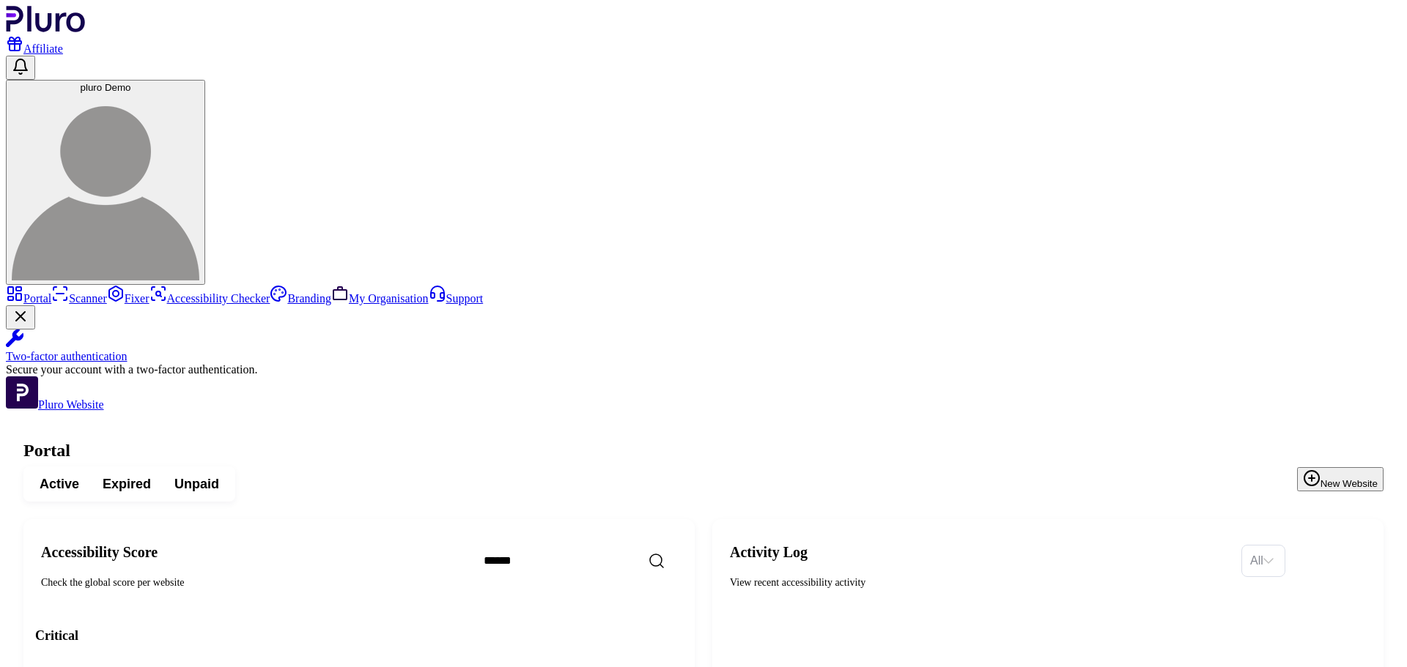
click at [205, 80] on button "pluro Demo" at bounding box center [105, 182] width 199 height 205
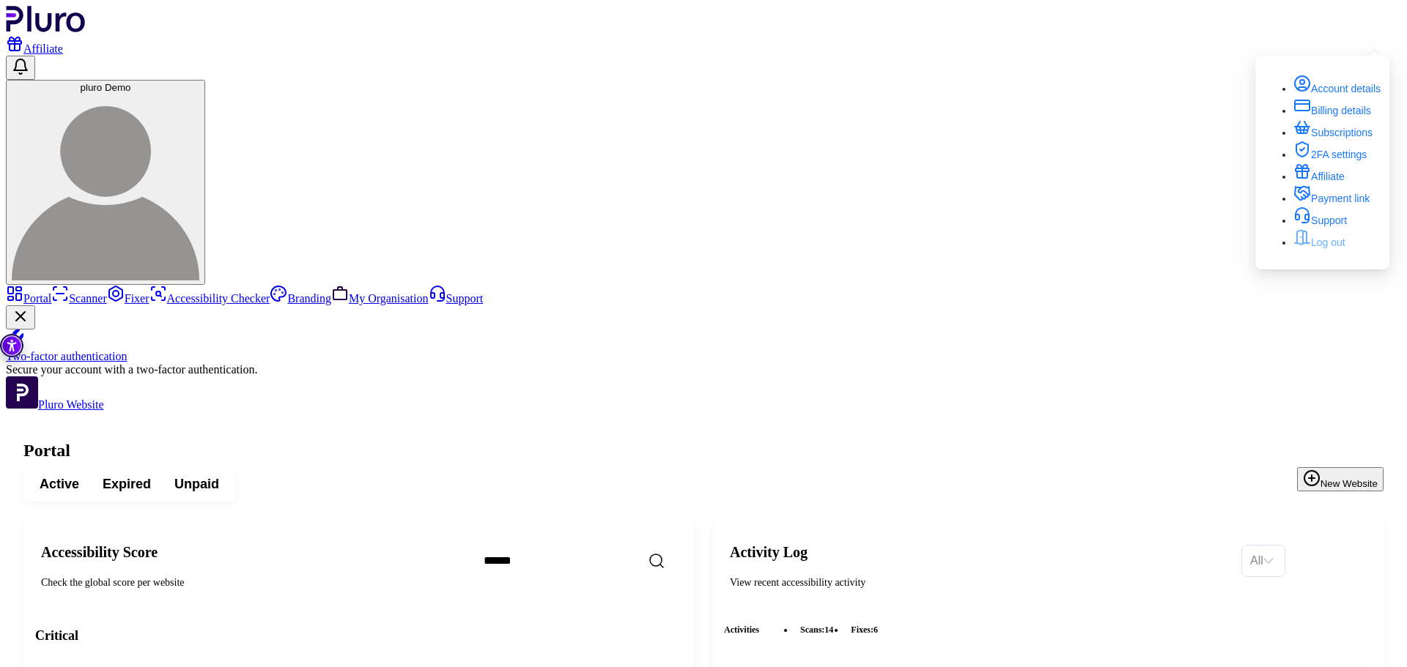
click at [1322, 248] on link "Log out" at bounding box center [1319, 243] width 52 height 12
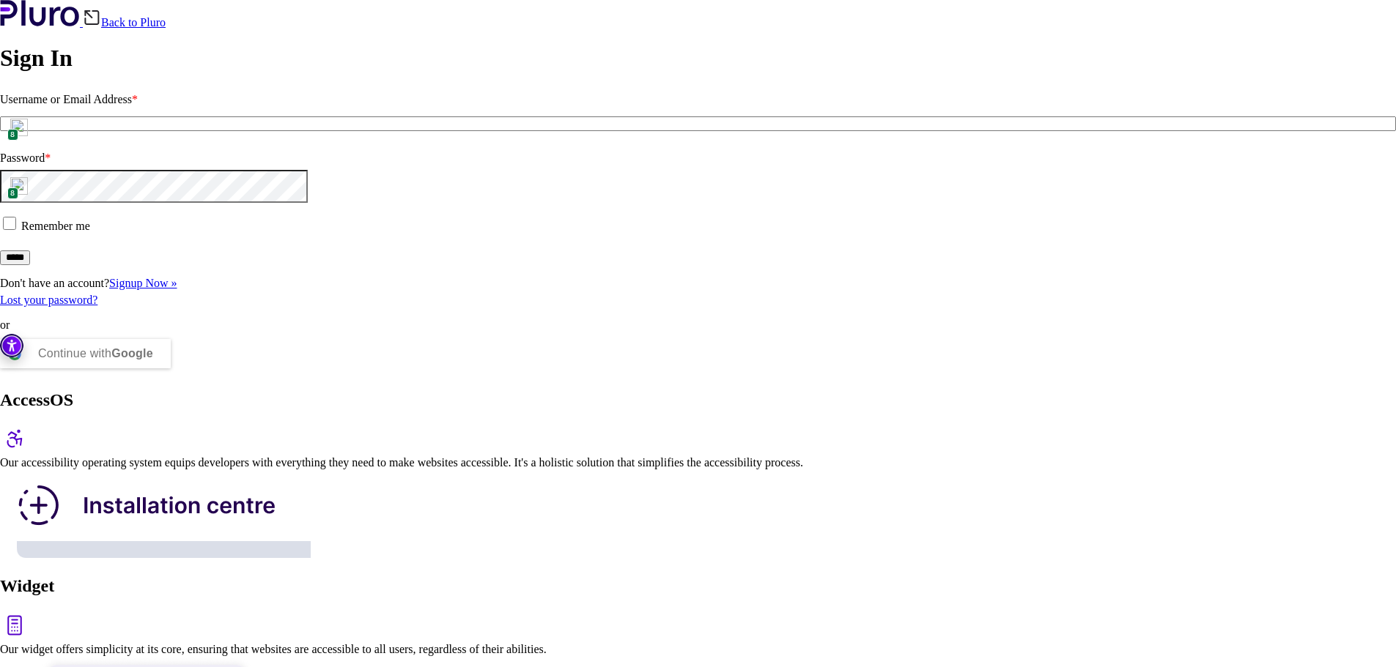
click at [18, 141] on span "8" at bounding box center [12, 135] width 11 height 12
click at [220, 183] on div "Back to Pluro Sign In Username or Email Address * 8 Password * 8 Remember me **…" at bounding box center [698, 188] width 1396 height 376
click at [177, 289] on link "Signup Now »" at bounding box center [142, 283] width 67 height 12
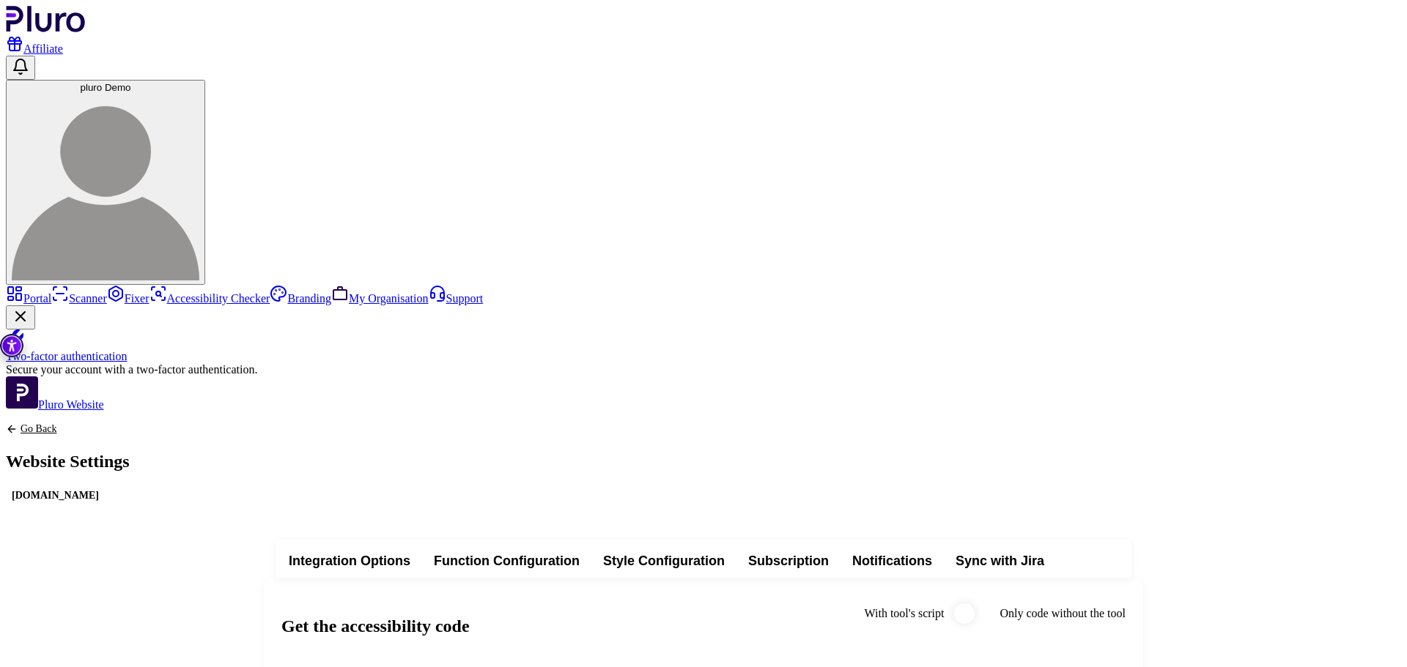
click at [11, 341] on img "Accessibility Tool" at bounding box center [11, 345] width 23 height 23
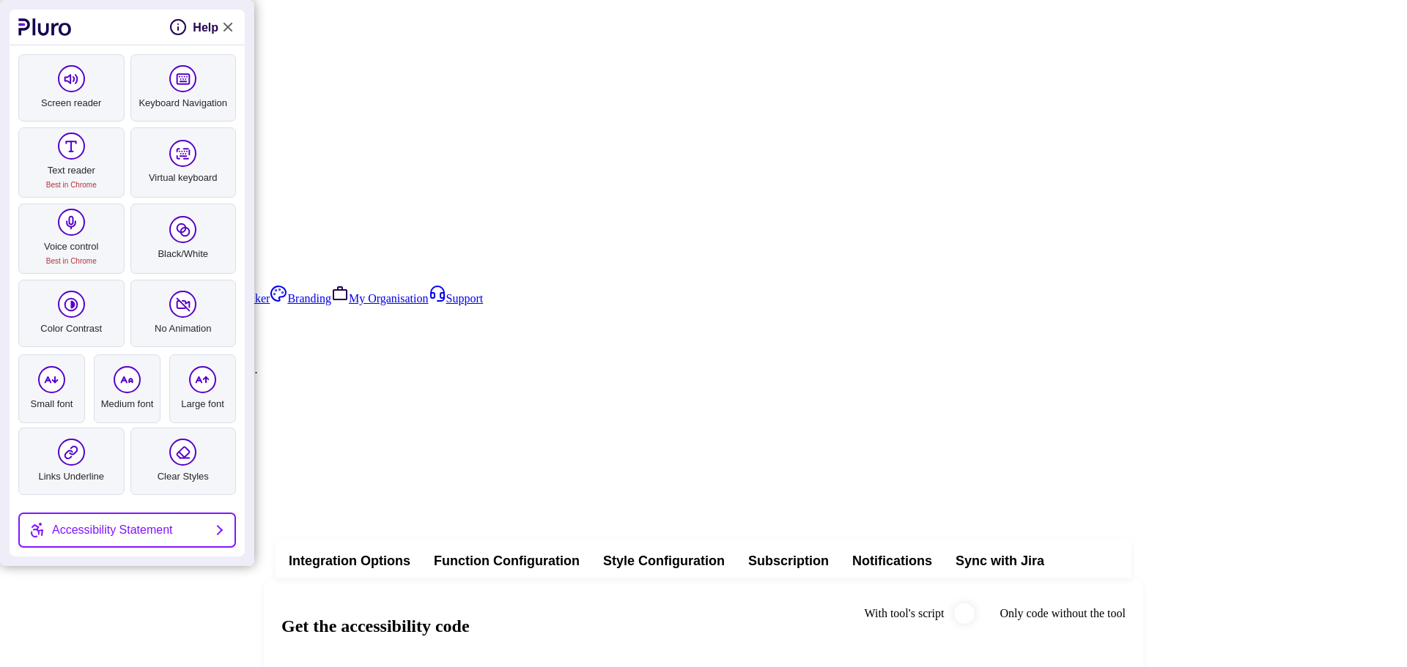
click at [228, 26] on link "Close Accessibility Tool" at bounding box center [227, 27] width 18 height 18
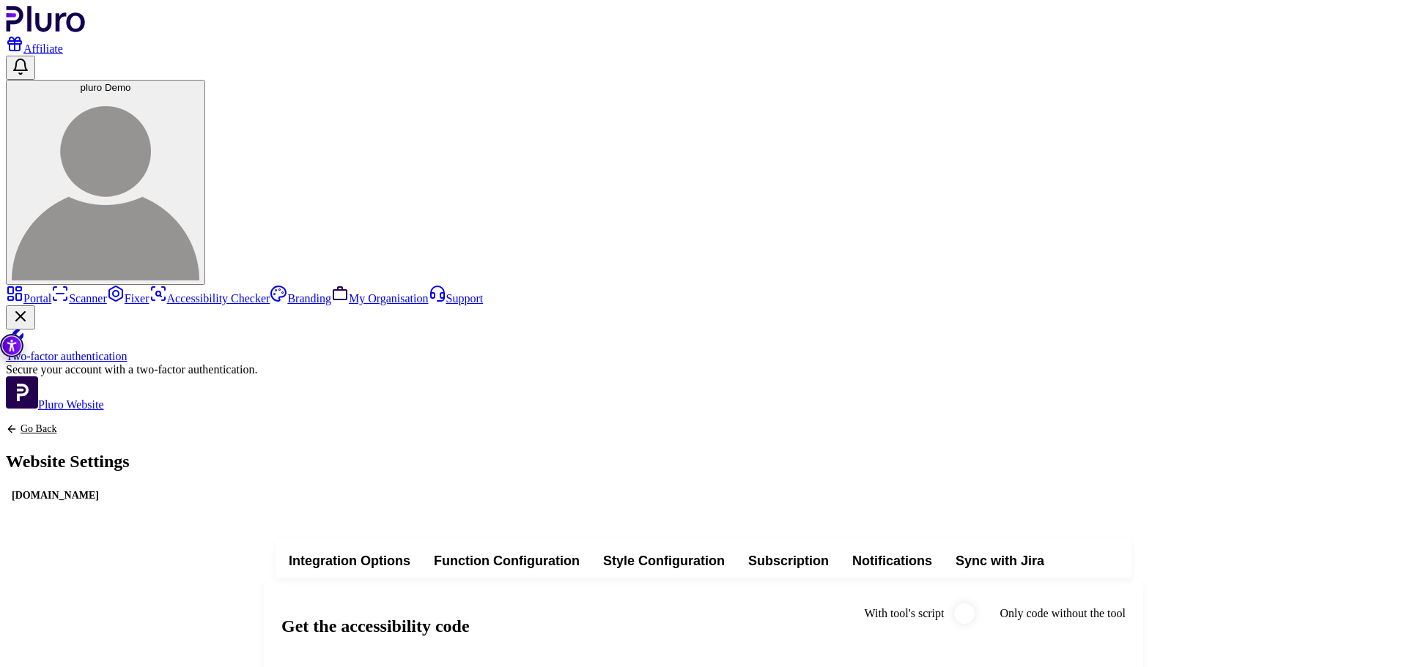
click at [990, 602] on span "With tool's script" at bounding box center [971, 613] width 38 height 23
click at [7, 347] on img "Accessibility Tool" at bounding box center [11, 345] width 23 height 23
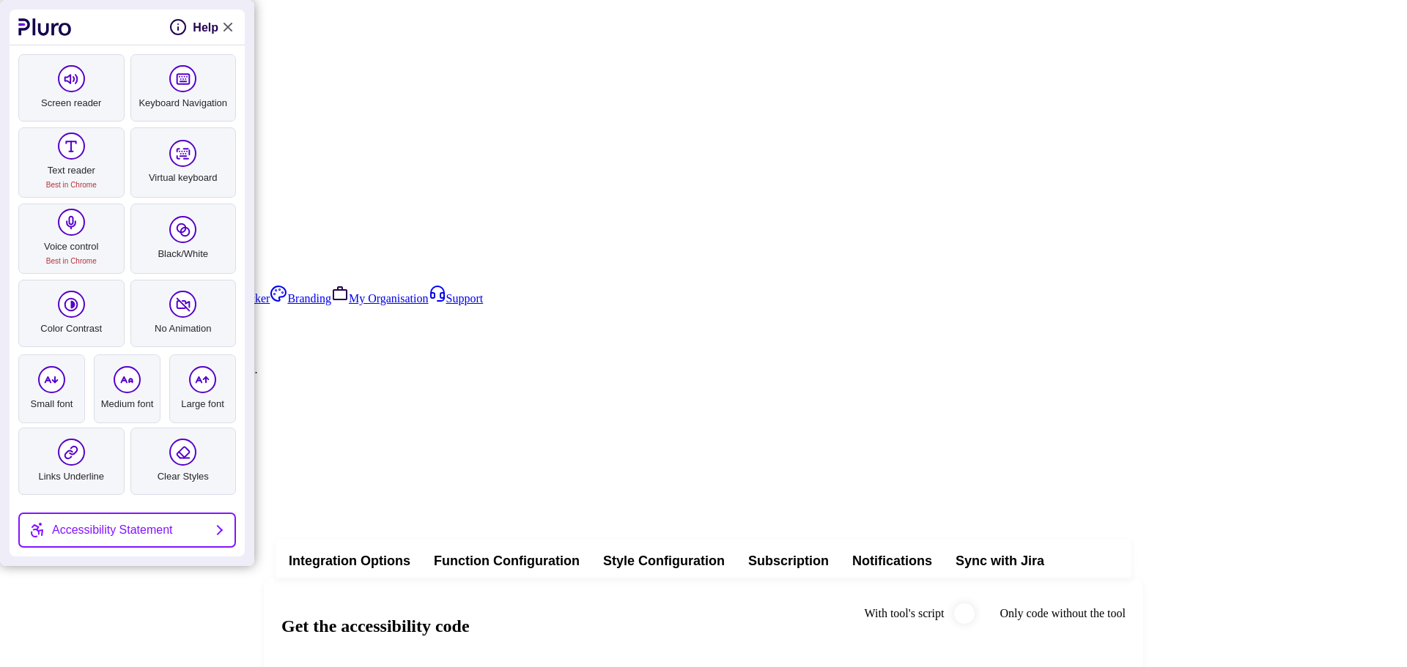
click at [227, 29] on link "Close Accessibility Tool" at bounding box center [227, 27] width 18 height 18
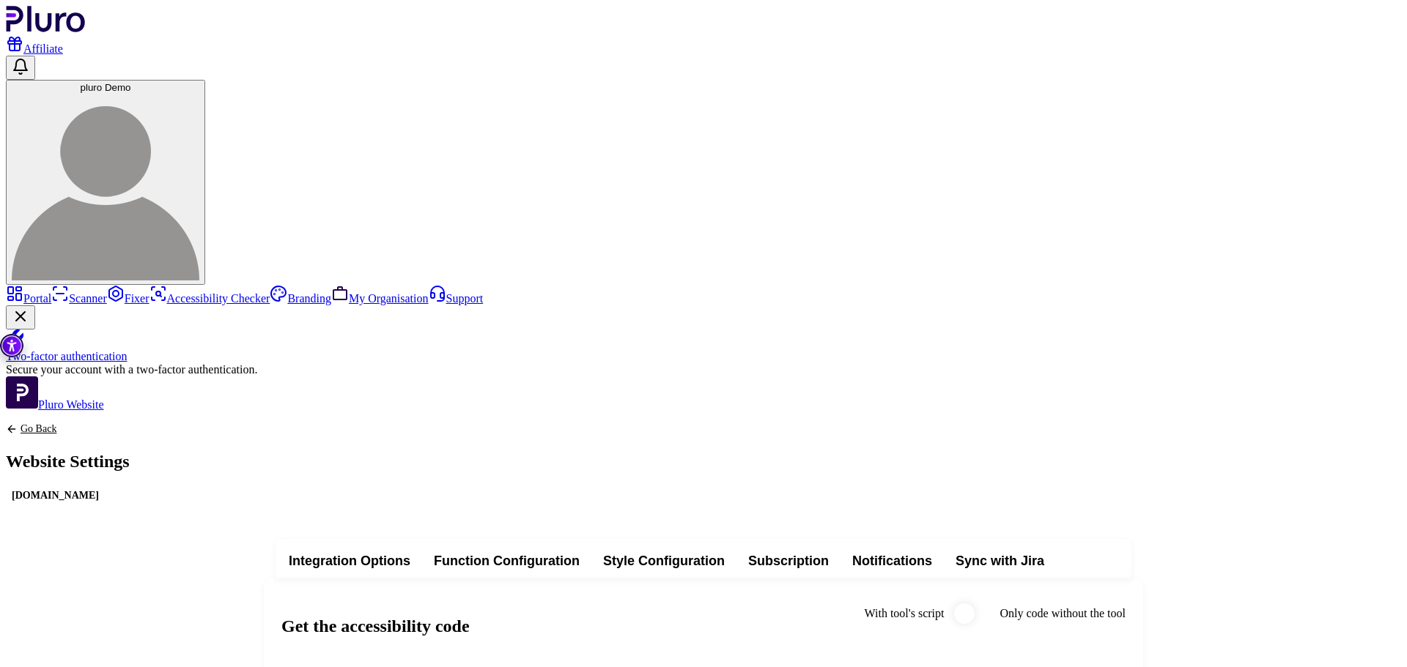
click at [1044, 552] on span "Sync with Jira" at bounding box center [999, 561] width 89 height 18
click at [232, 423] on link "Go Back" at bounding box center [703, 429] width 1395 height 12
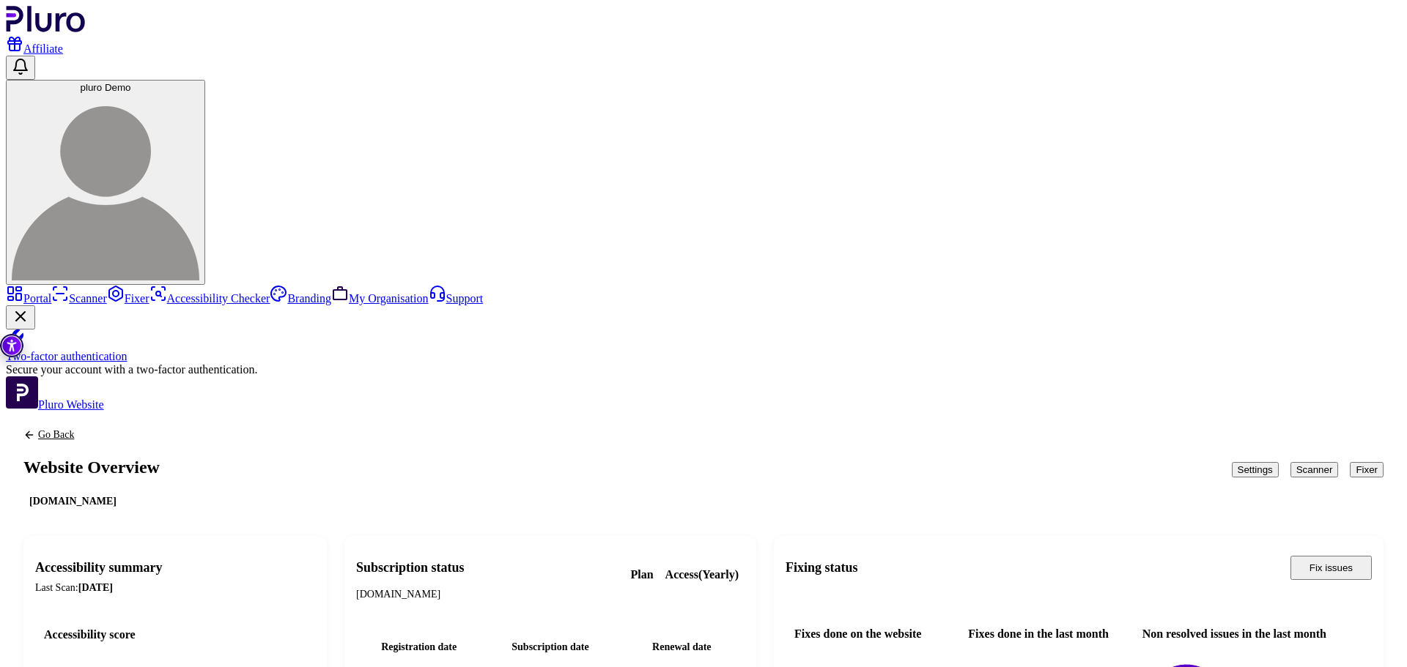
click at [1290, 462] on button "Scanner" at bounding box center [1314, 469] width 48 height 15
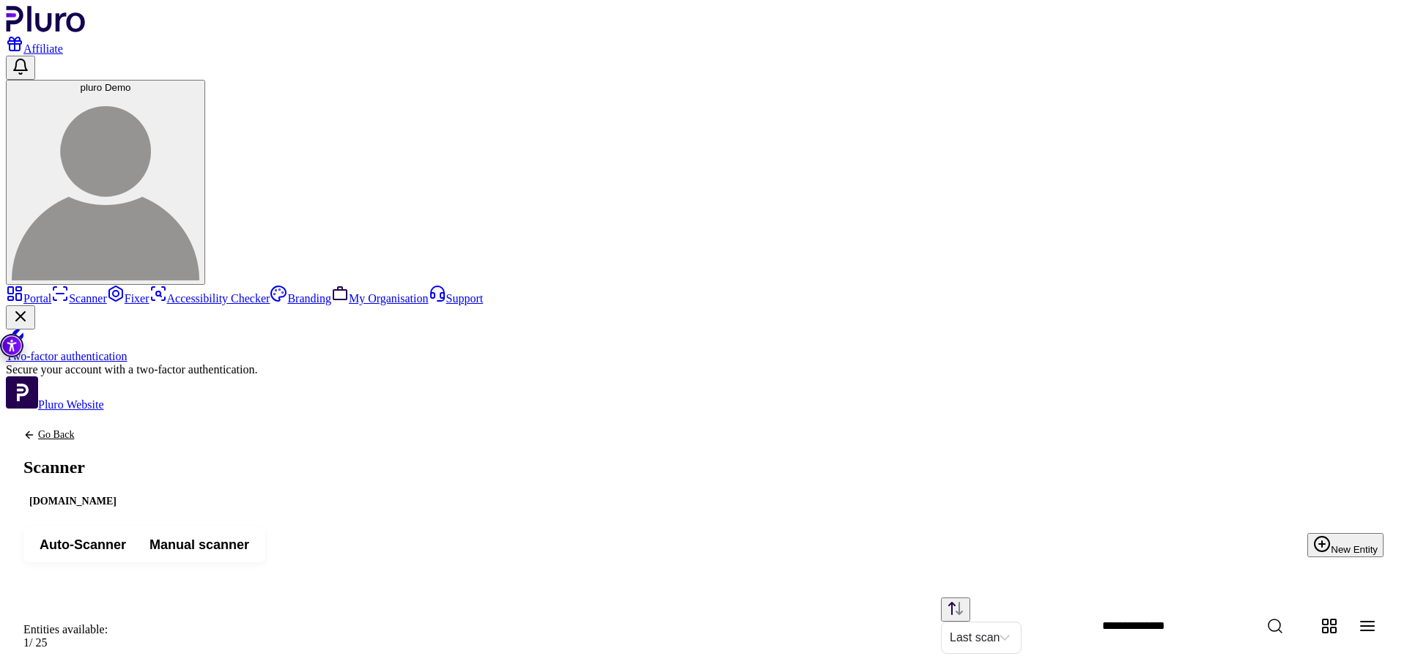
click at [126, 536] on span "Auto-Scanner" at bounding box center [83, 545] width 86 height 18
click at [1342, 533] on button "New Entity" at bounding box center [1345, 545] width 76 height 24
click at [265, 527] on div "Auto-Scanner Manual scanner" at bounding box center [144, 544] width 242 height 35
click at [261, 532] on button "Manual scanner" at bounding box center [199, 545] width 123 height 26
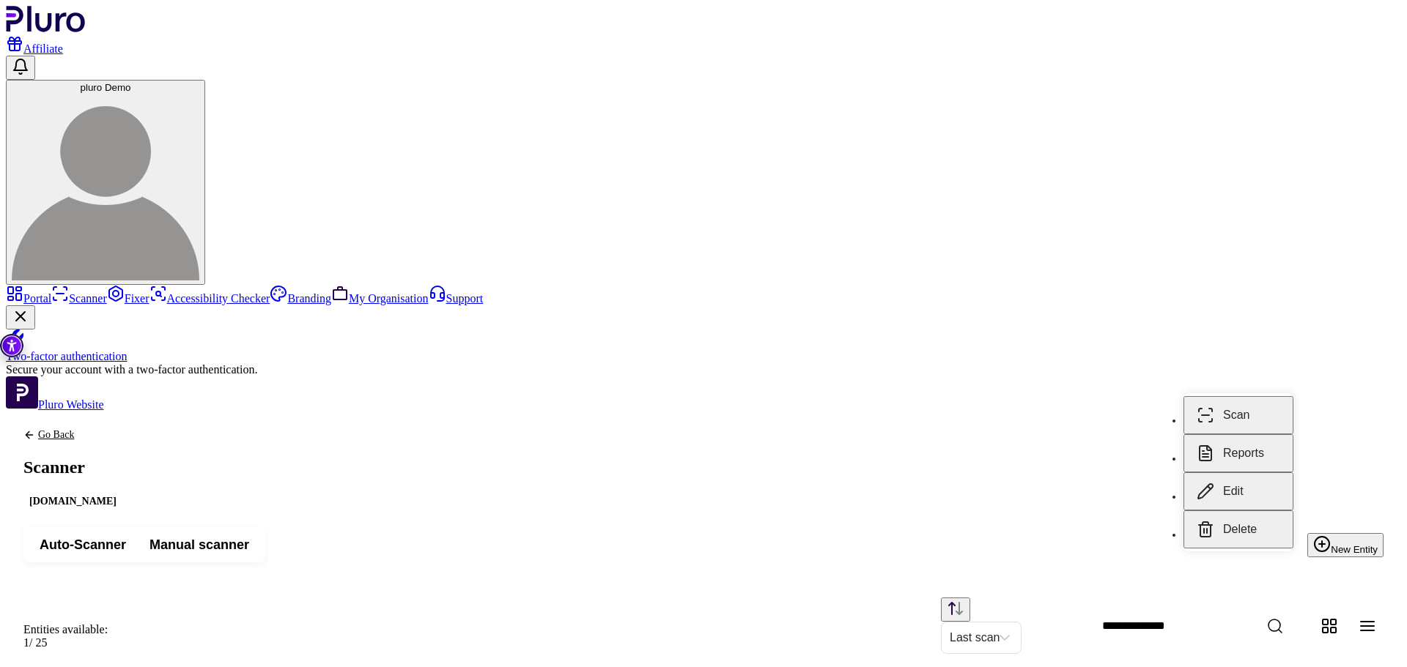
click at [1273, 439] on button "Reports" at bounding box center [1238, 453] width 110 height 38
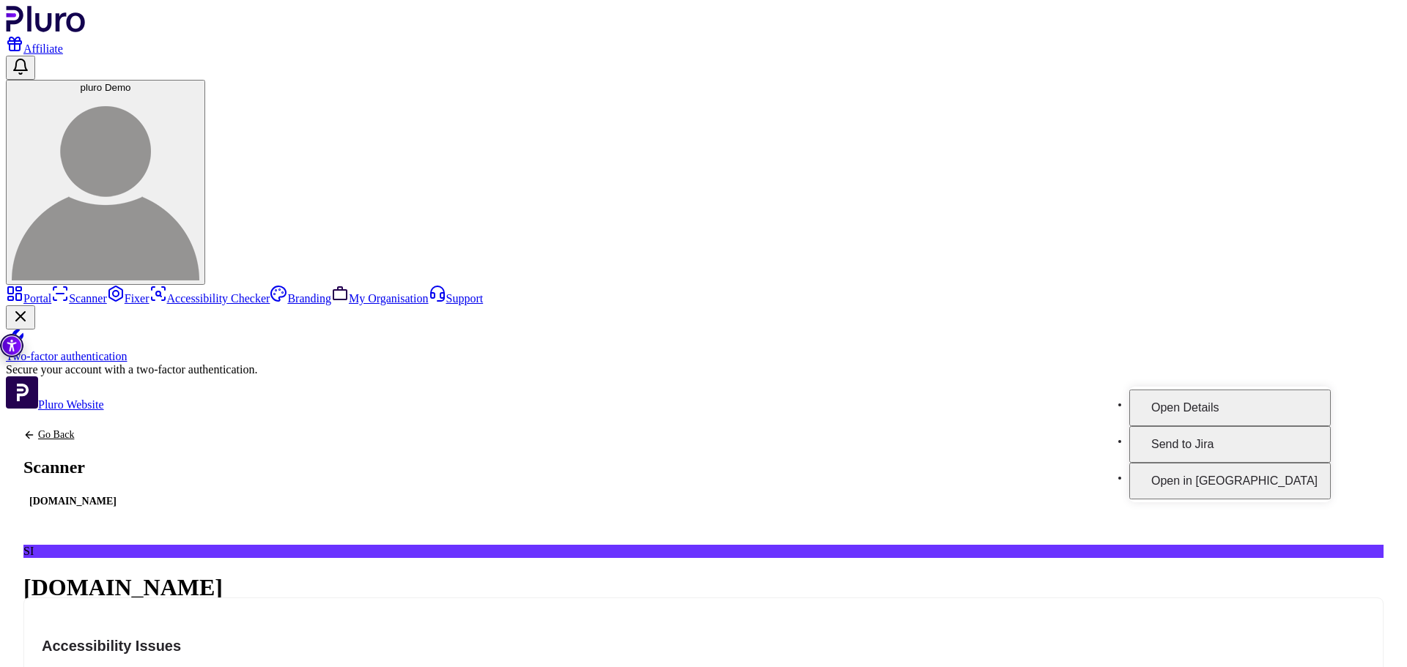
click at [1287, 394] on button "Open Details" at bounding box center [1229, 408] width 201 height 37
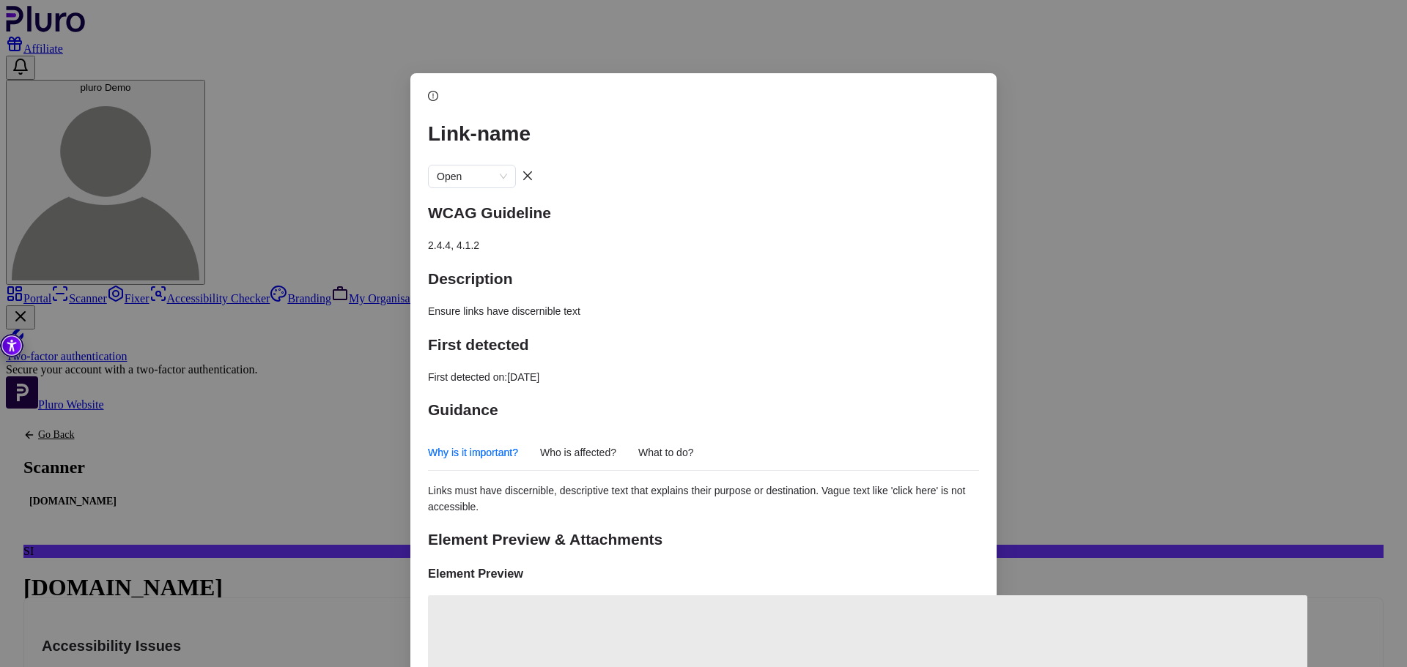
click at [462, 267] on div "Description Ensure links have discernible text" at bounding box center [703, 293] width 551 height 53
click at [459, 305] on span "Ensure links have discernible text" at bounding box center [504, 311] width 152 height 12
click at [485, 371] on span "First detected on: [DATE]" at bounding box center [483, 377] width 111 height 12
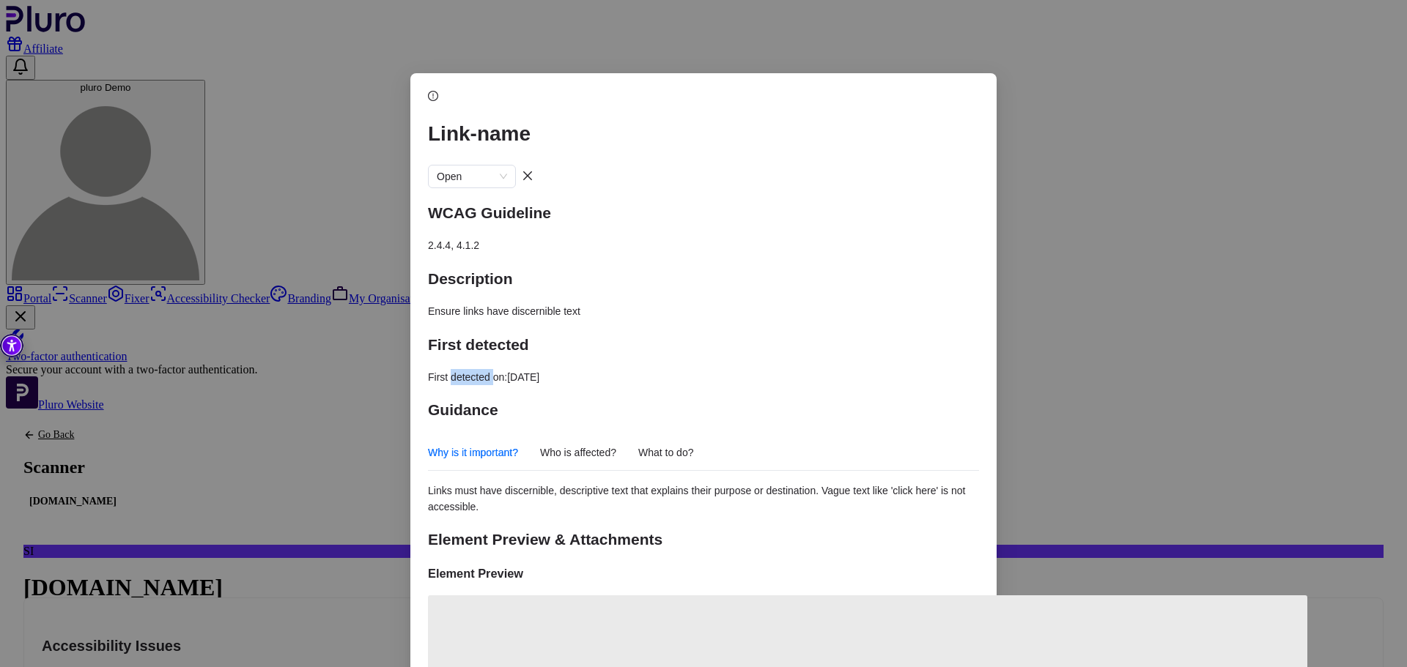
click at [485, 371] on span "First detected on: [DATE]" at bounding box center [483, 377] width 111 height 12
click at [539, 371] on span "First detected on: [DATE]" at bounding box center [483, 377] width 111 height 12
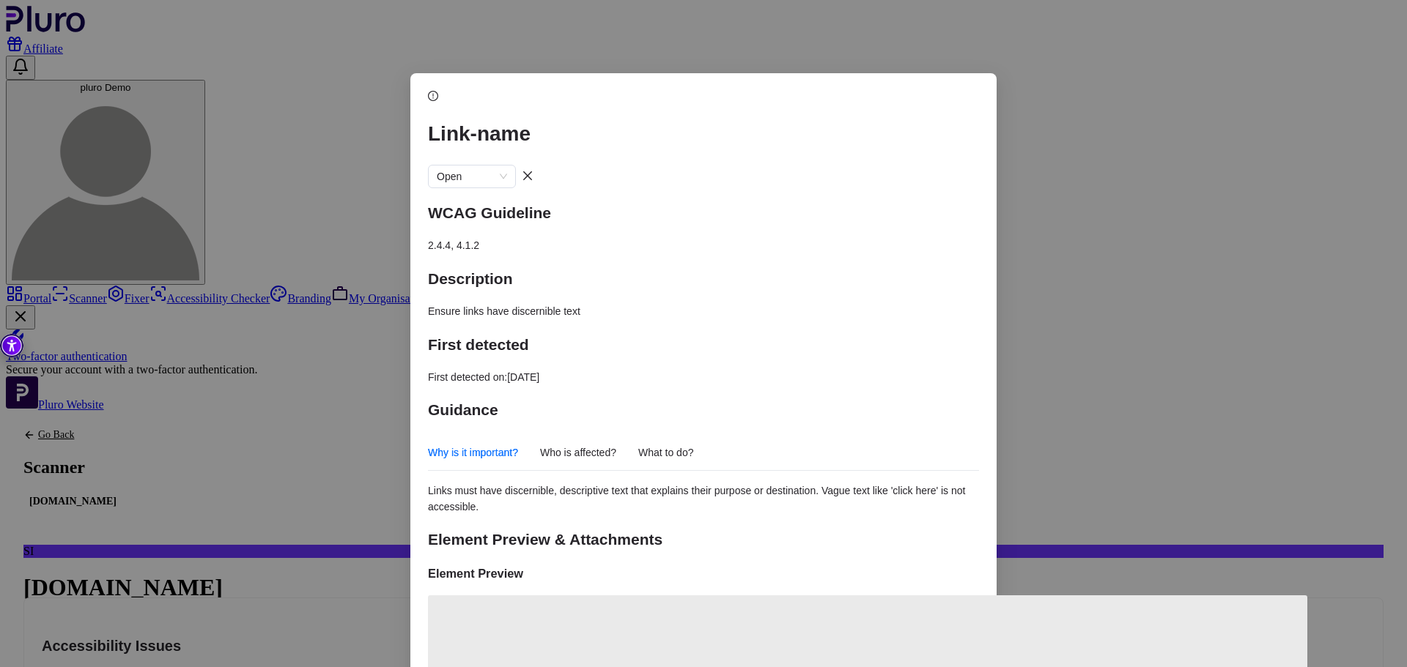
click at [487, 485] on span "Links must have discernible, descriptive text that explains their purpose or de…" at bounding box center [696, 499] width 537 height 28
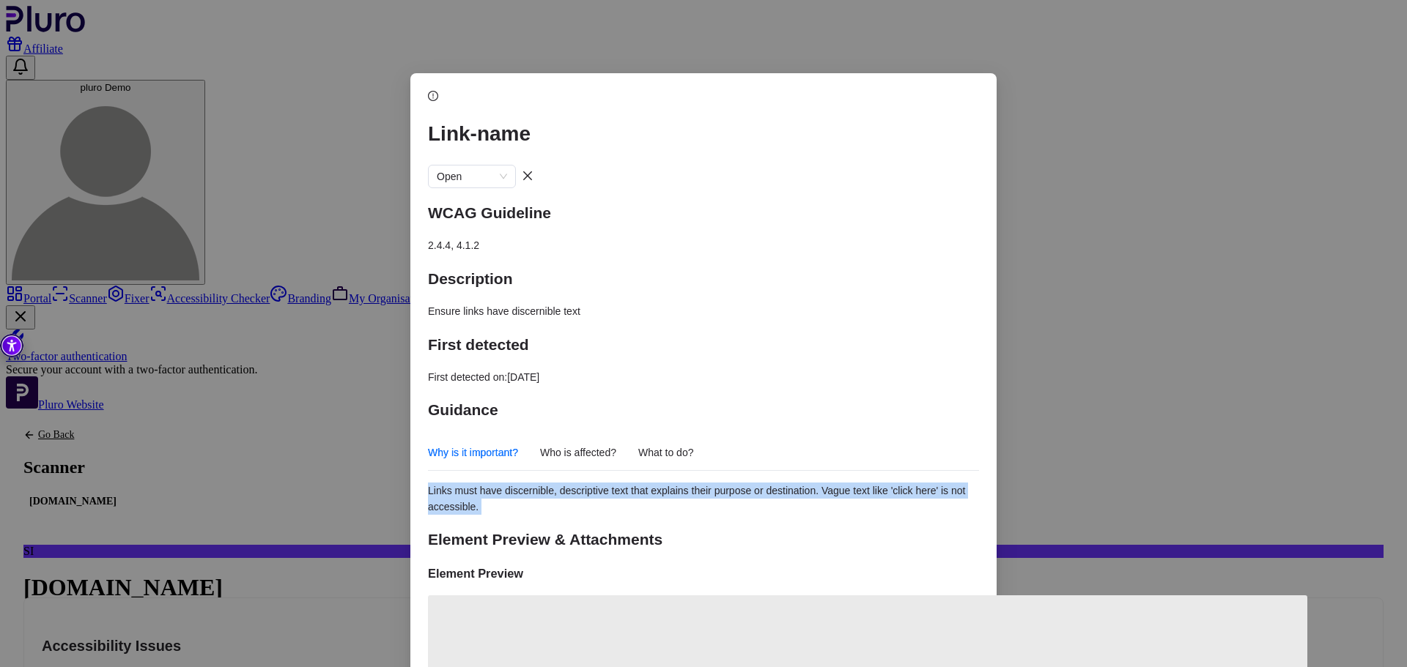
click at [487, 485] on span "Links must have discernible, descriptive text that explains their purpose or de…" at bounding box center [696, 499] width 537 height 28
click at [576, 485] on span "Links must have discernible, descriptive text that explains their purpose or de…" at bounding box center [696, 499] width 537 height 28
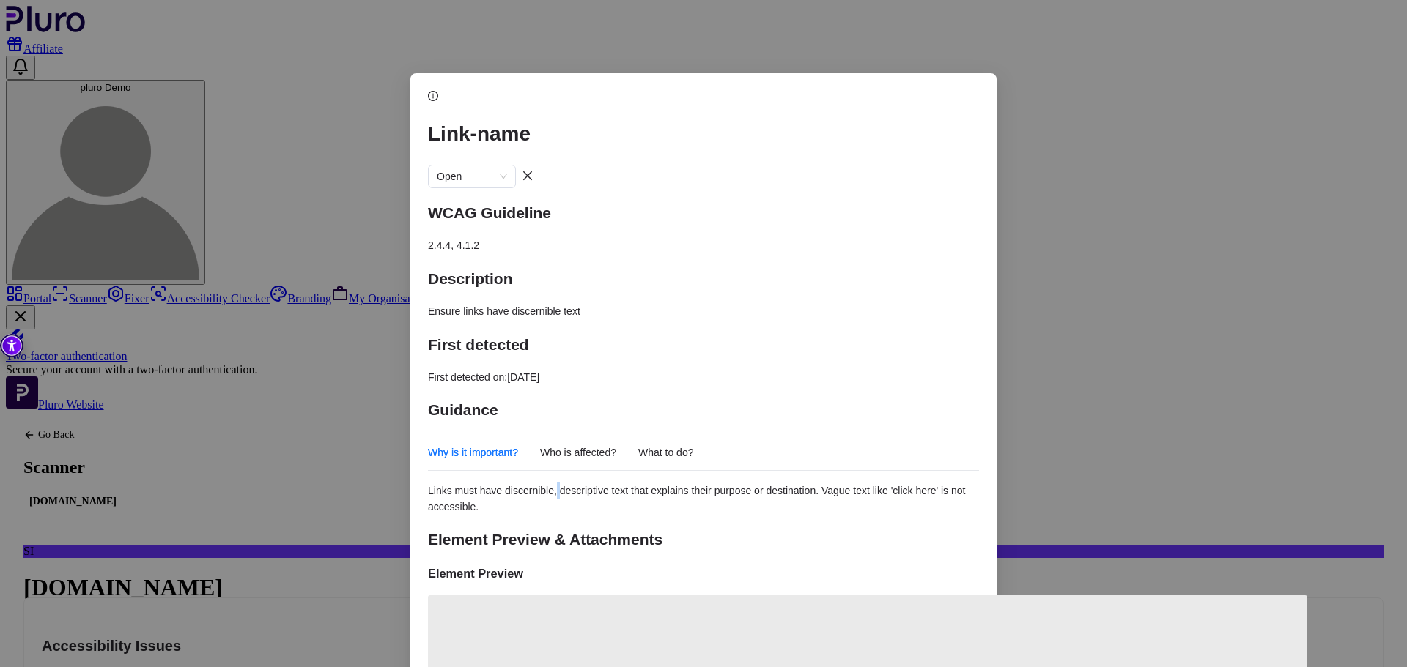
click at [576, 485] on span "Links must have discernible, descriptive text that explains their purpose or de…" at bounding box center [696, 499] width 537 height 28
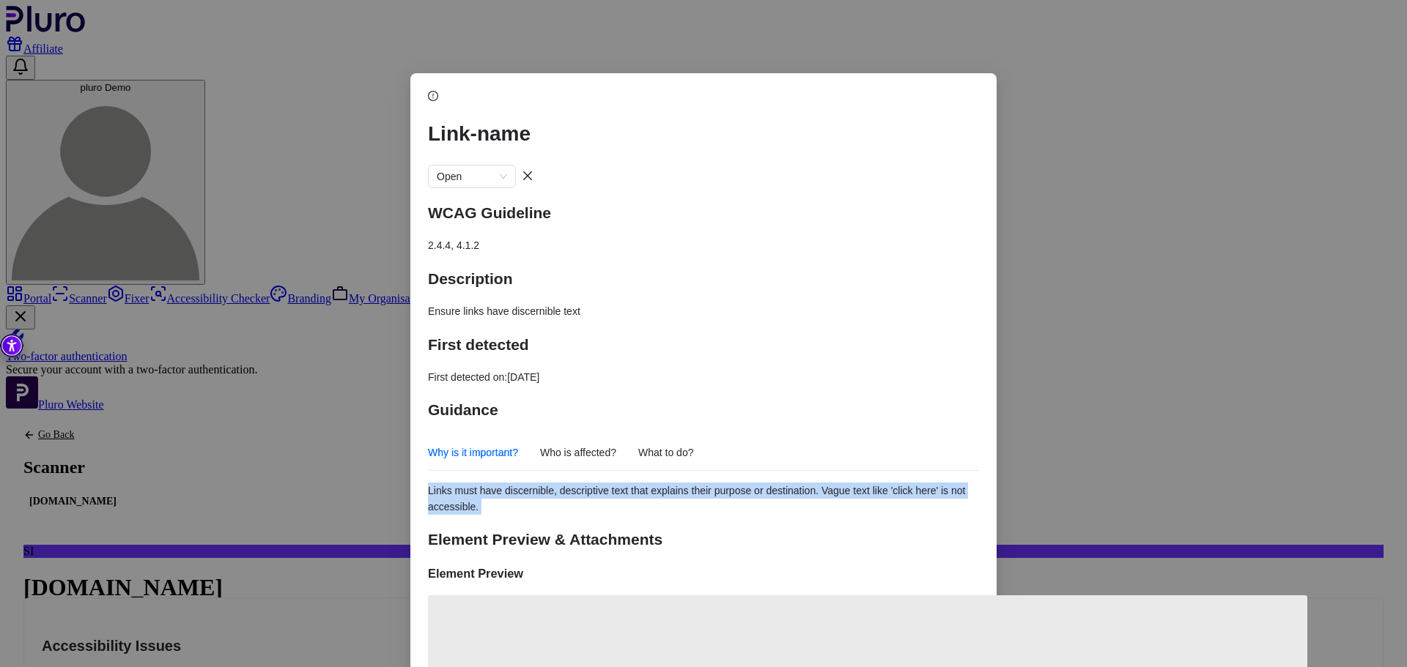
click at [576, 485] on span "Links must have discernible, descriptive text that explains their purpose or de…" at bounding box center [696, 499] width 537 height 28
click at [603, 444] on span "Who is affected?" at bounding box center [578, 453] width 76 height 18
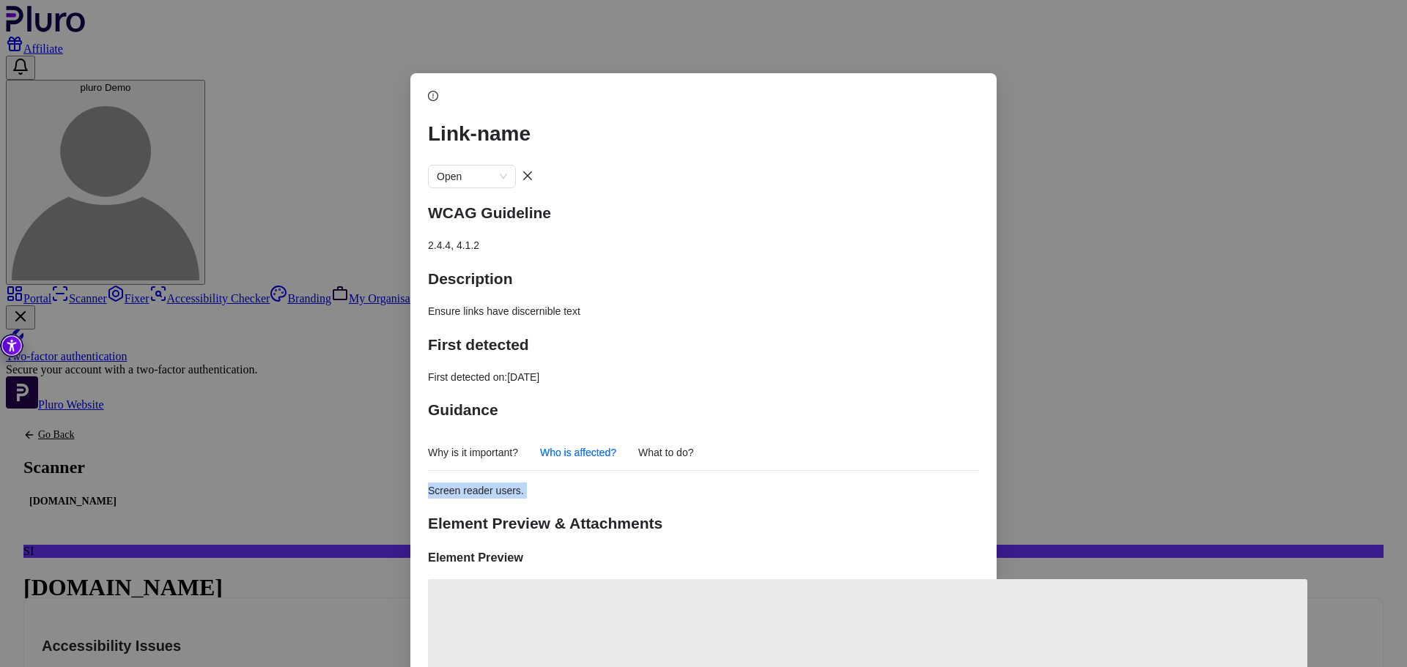
click at [679, 444] on span "What to do?" at bounding box center [666, 453] width 56 height 18
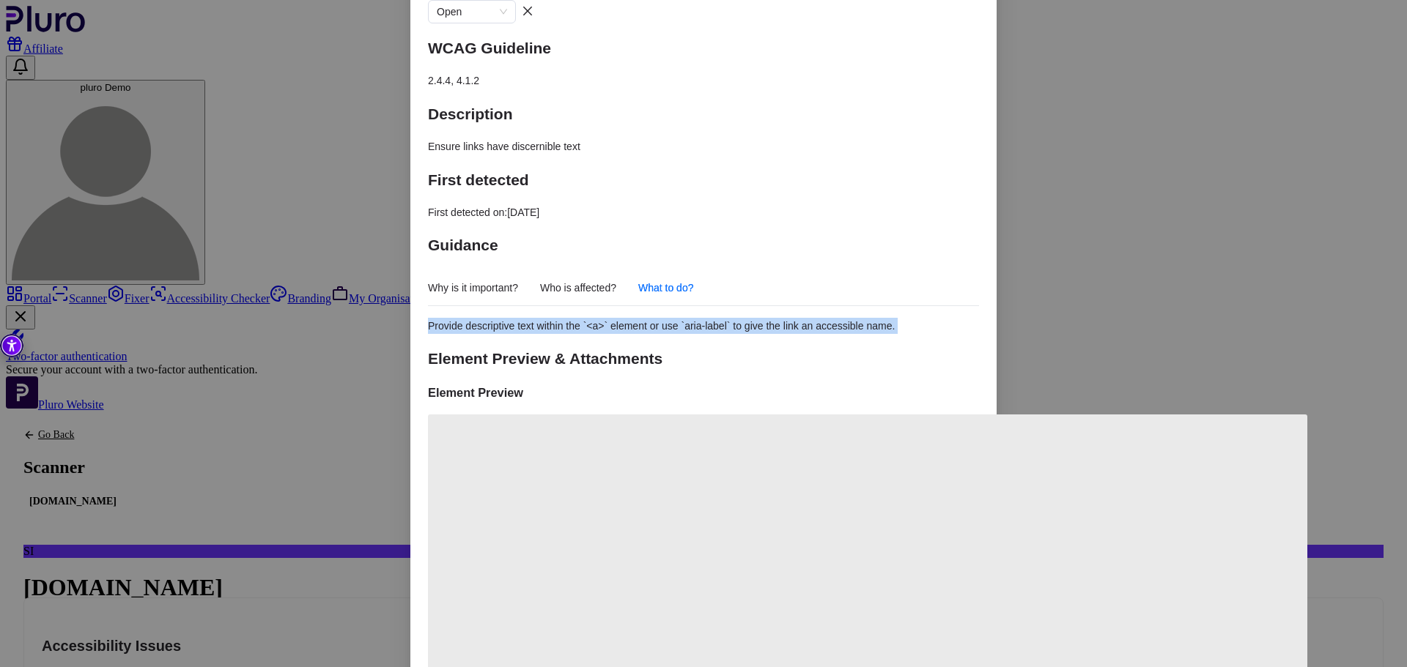
scroll to position [174, 0]
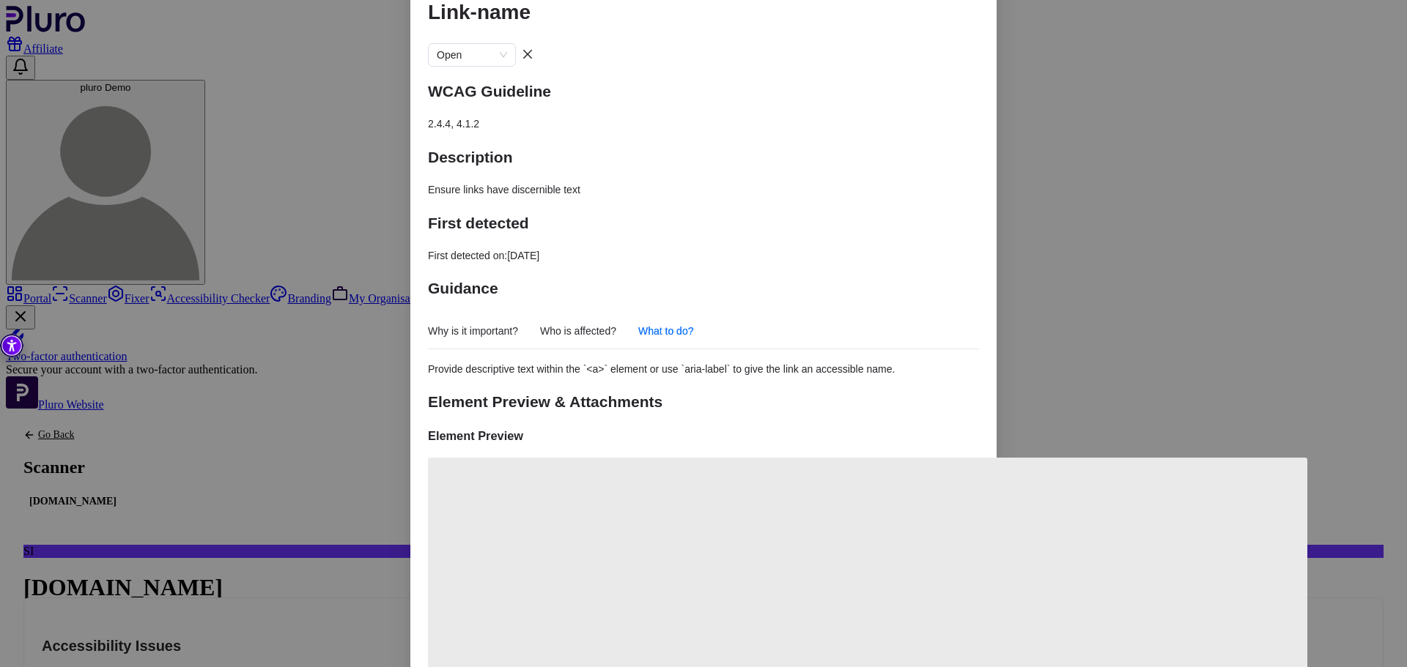
scroll to position [0, 0]
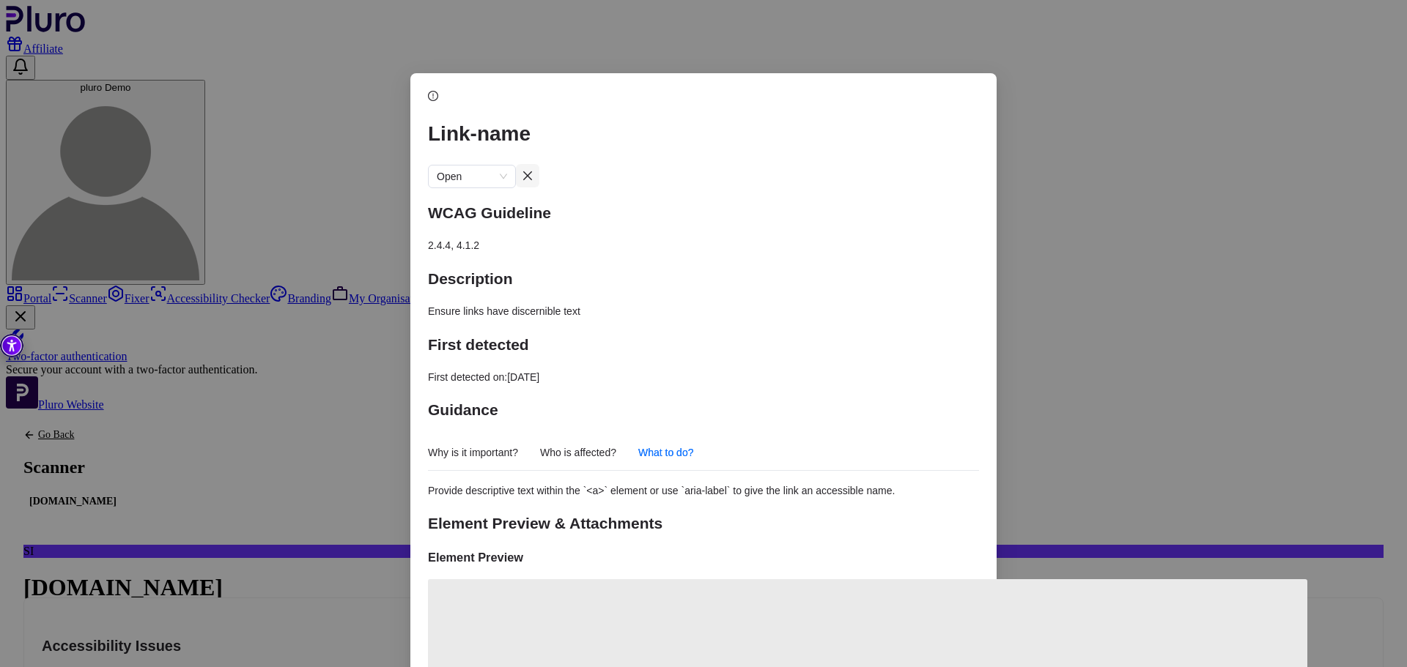
click at [539, 164] on button "Close dialog" at bounding box center [527, 175] width 23 height 23
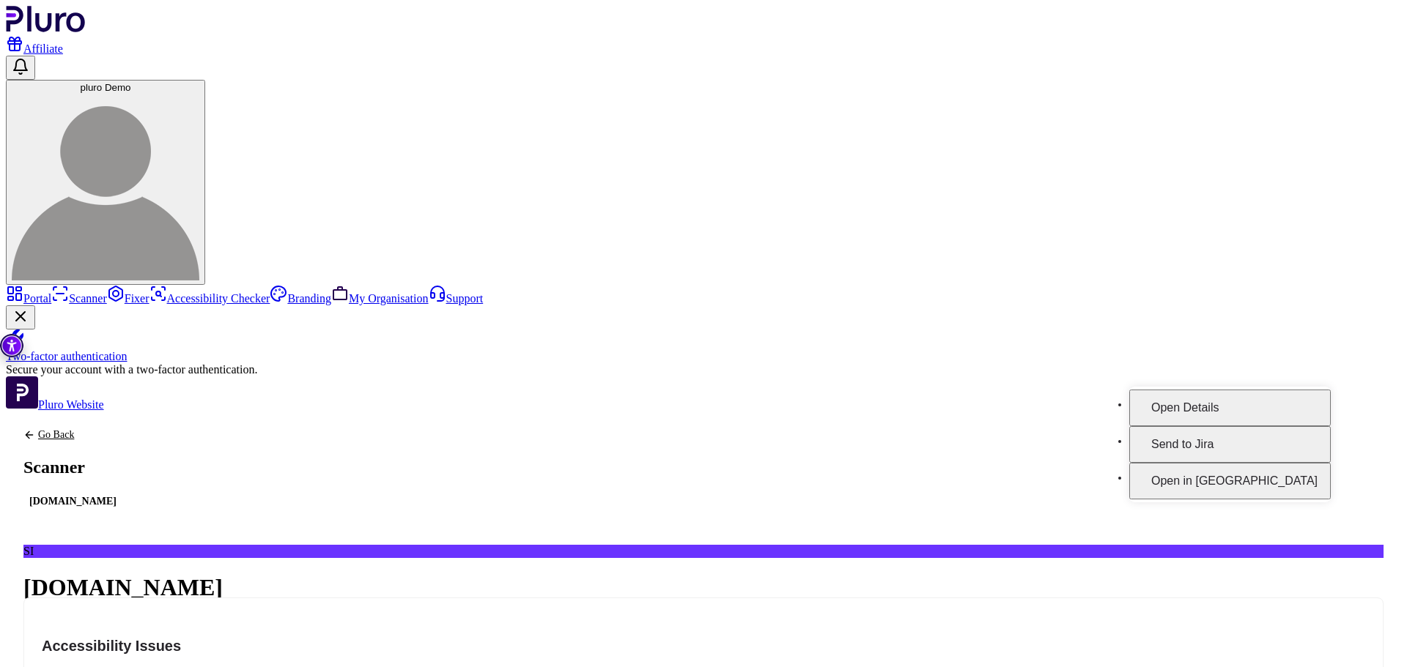
click at [1300, 472] on button "Open in [GEOGRAPHIC_DATA]" at bounding box center [1229, 481] width 201 height 37
